Goal: Transaction & Acquisition: Purchase product/service

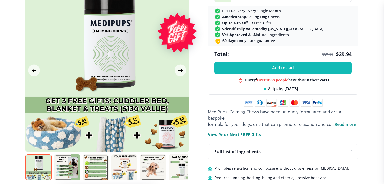
scroll to position [265, 0]
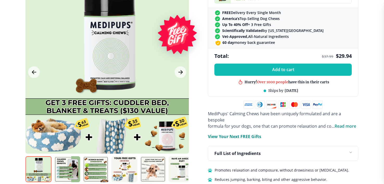
click at [80, 127] on div at bounding box center [106, 72] width 163 height 163
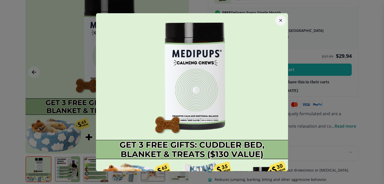
click at [280, 18] on button "button" at bounding box center [280, 20] width 10 height 10
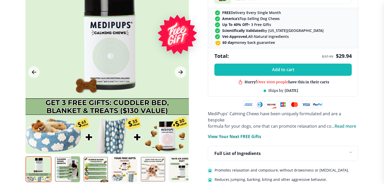
click at [127, 130] on div at bounding box center [106, 72] width 163 height 163
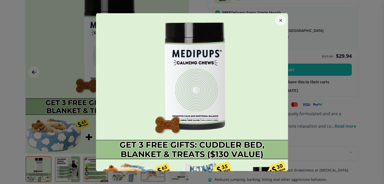
click at [279, 19] on icon "button" at bounding box center [280, 20] width 2 height 2
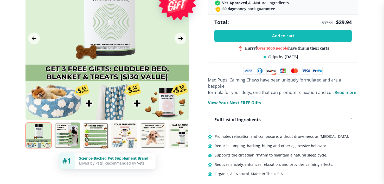
scroll to position [299, 0]
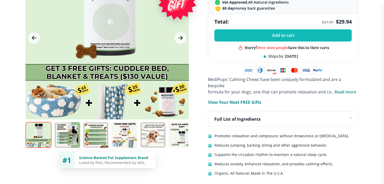
click at [148, 129] on img at bounding box center [153, 135] width 26 height 26
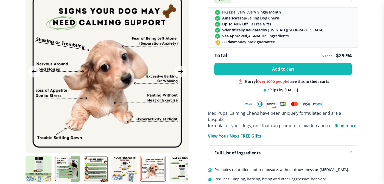
scroll to position [275, 0]
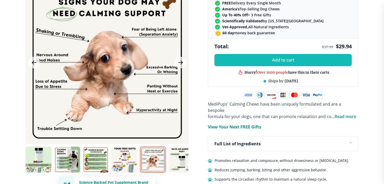
click at [42, 150] on img at bounding box center [38, 160] width 26 height 26
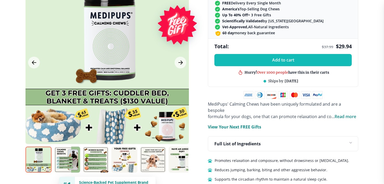
click at [65, 151] on img at bounding box center [67, 160] width 26 height 26
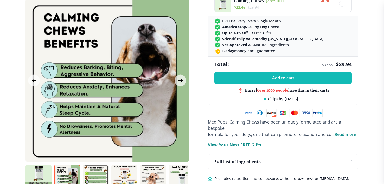
scroll to position [253, 0]
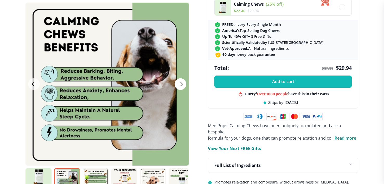
click at [182, 81] on icon "Next Image" at bounding box center [180, 84] width 6 height 6
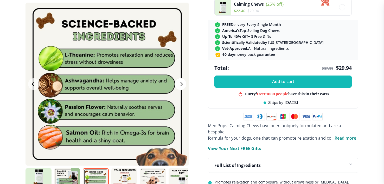
click at [182, 81] on icon "Next Image" at bounding box center [180, 84] width 6 height 6
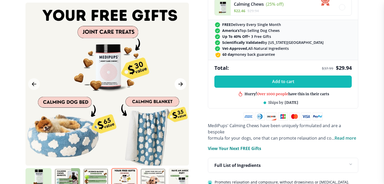
click at [182, 81] on icon "Next Image" at bounding box center [180, 84] width 6 height 6
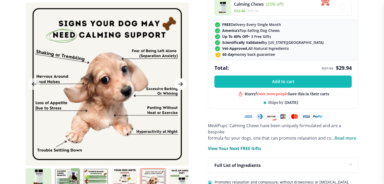
click at [182, 81] on icon "Next Image" at bounding box center [180, 84] width 6 height 6
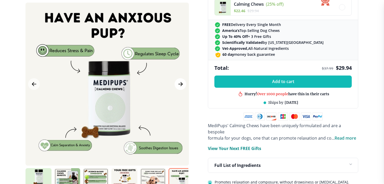
click at [182, 81] on icon "Next Image" at bounding box center [180, 84] width 6 height 6
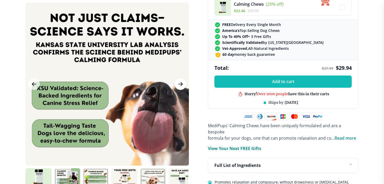
click at [182, 81] on icon "Next Image" at bounding box center [180, 84] width 6 height 6
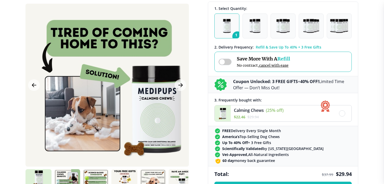
scroll to position [109, 0]
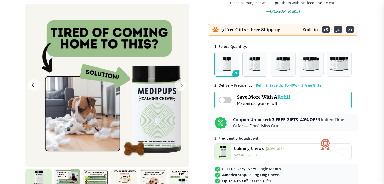
click at [258, 63] on img "button" at bounding box center [254, 64] width 11 height 14
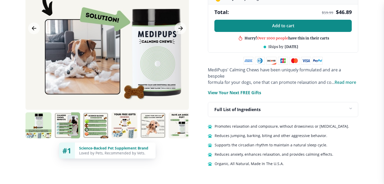
scroll to position [312, 0]
